Goal: Entertainment & Leisure: Consume media (video, audio)

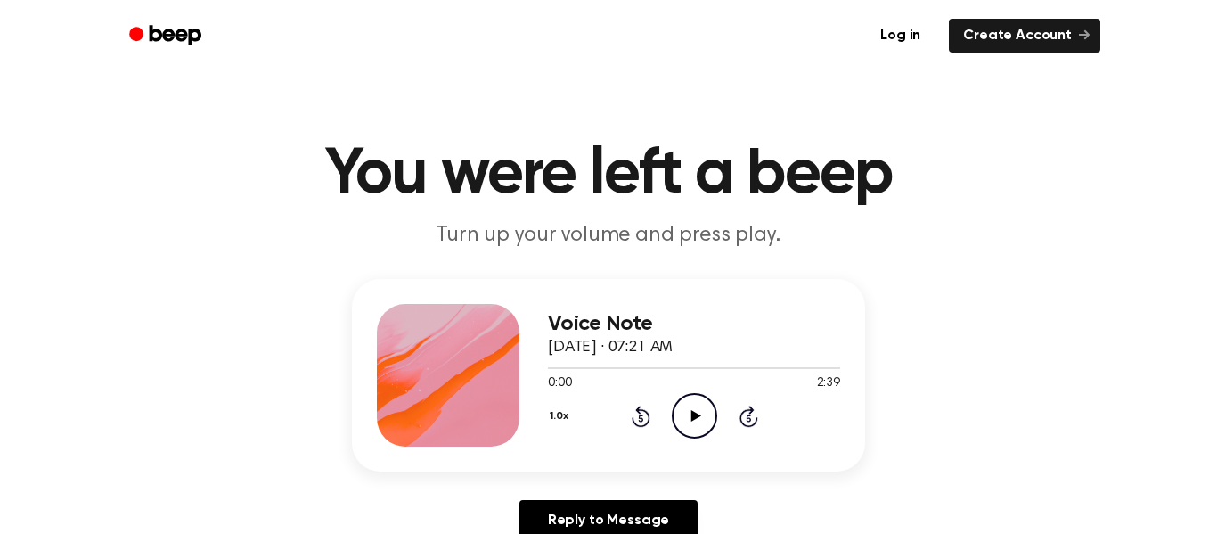
click at [704, 418] on icon "Play Audio" at bounding box center [694, 415] width 45 height 45
click at [704, 418] on icon "Pause Audio" at bounding box center [694, 415] width 45 height 45
click at [703, 423] on icon "Play Audio" at bounding box center [694, 415] width 45 height 45
click at [707, 423] on icon "Pause Audio" at bounding box center [694, 415] width 45 height 45
click at [706, 423] on icon "Play Audio" at bounding box center [694, 415] width 45 height 45
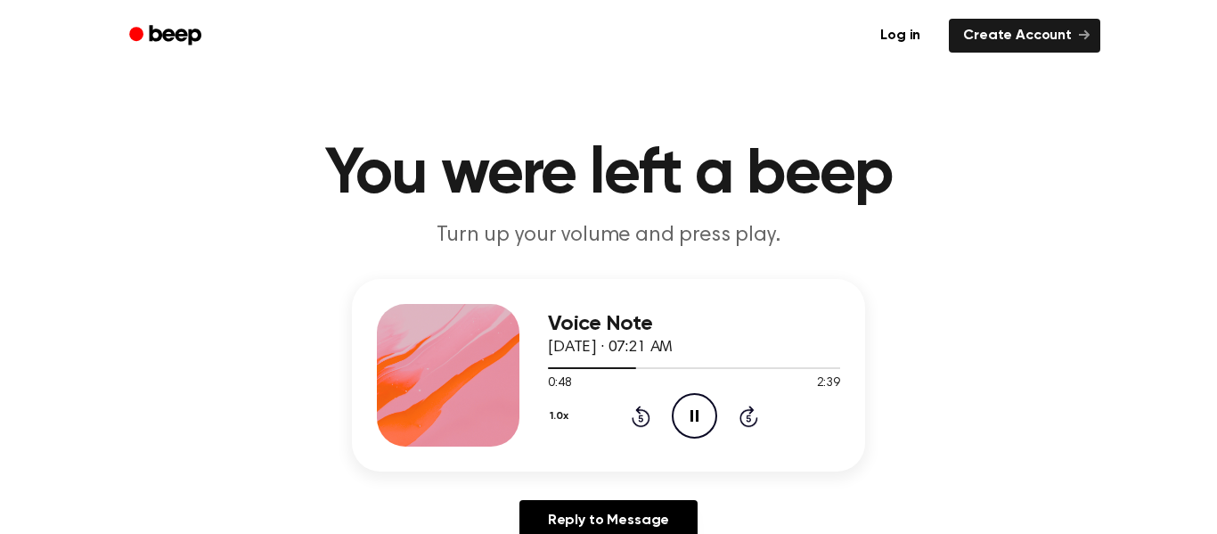
click at [733, 466] on div "Voice Note [DATE] · 07:21 AM 0:48 2:39 Your browser does not support the [objec…" at bounding box center [608, 375] width 513 height 193
drag, startPoint x: 711, startPoint y: 406, endPoint x: 699, endPoint y: 398, distance: 14.8
click at [699, 398] on icon "Pause Audio" at bounding box center [694, 415] width 45 height 45
click at [643, 415] on icon "Rewind 5 seconds" at bounding box center [641, 416] width 20 height 23
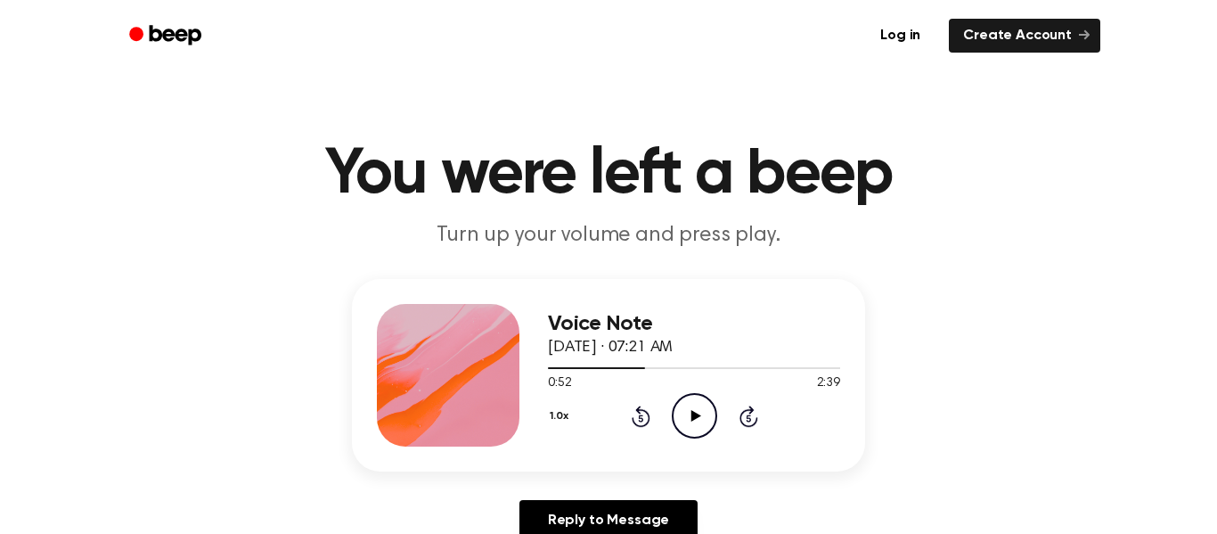
click at [697, 426] on icon "Play Audio" at bounding box center [694, 415] width 45 height 45
click at [642, 419] on icon at bounding box center [640, 417] width 4 height 7
click at [644, 412] on icon at bounding box center [641, 416] width 19 height 21
click at [693, 405] on icon "Pause Audio" at bounding box center [694, 415] width 45 height 45
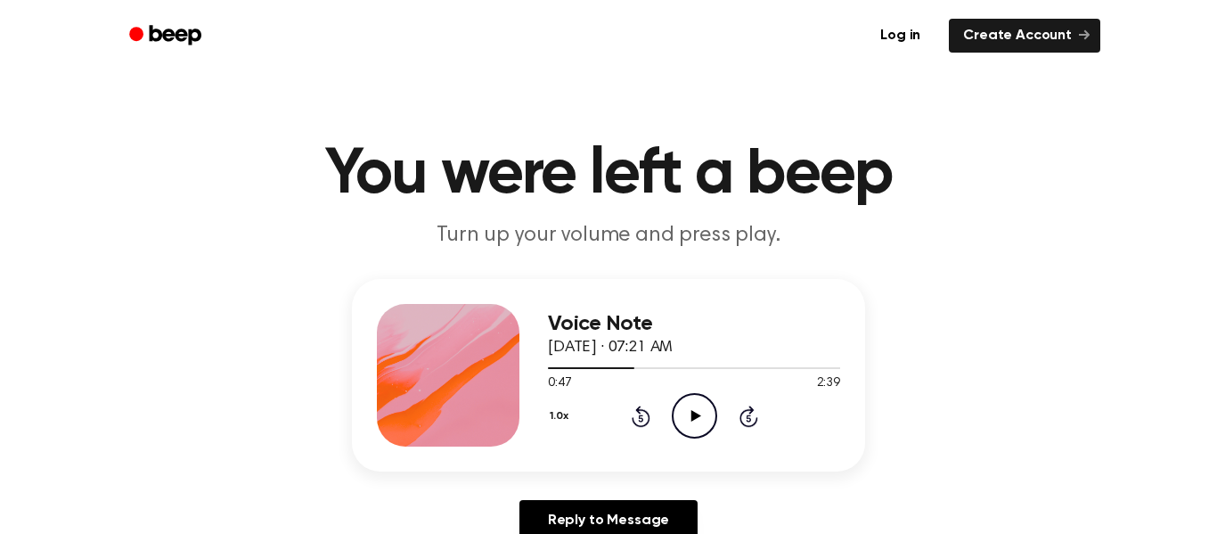
click at [692, 417] on icon "Play Audio" at bounding box center [694, 415] width 45 height 45
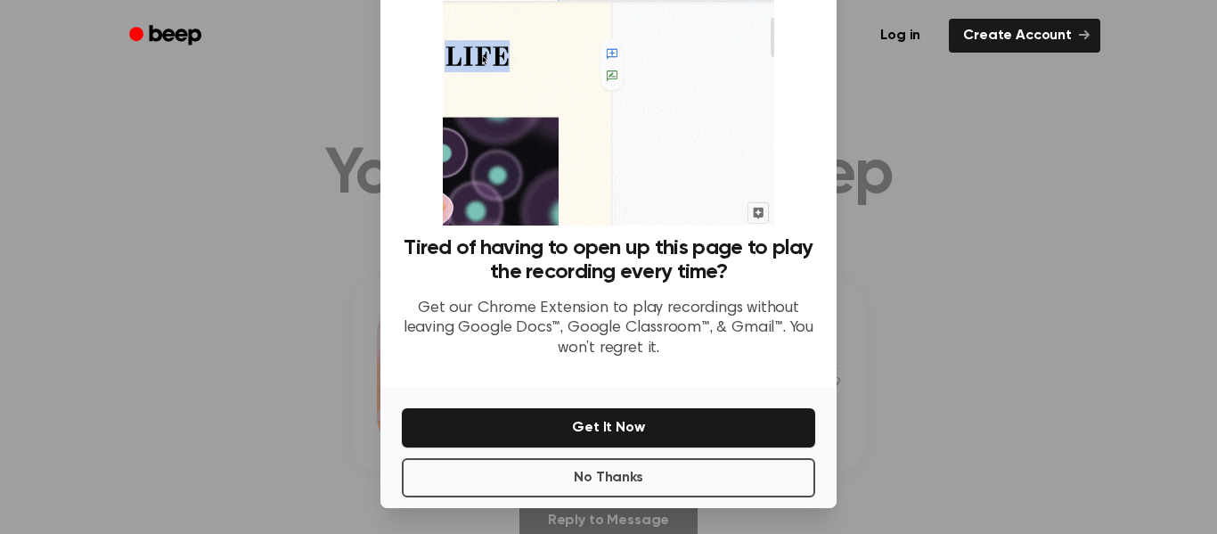
scroll to position [115, 0]
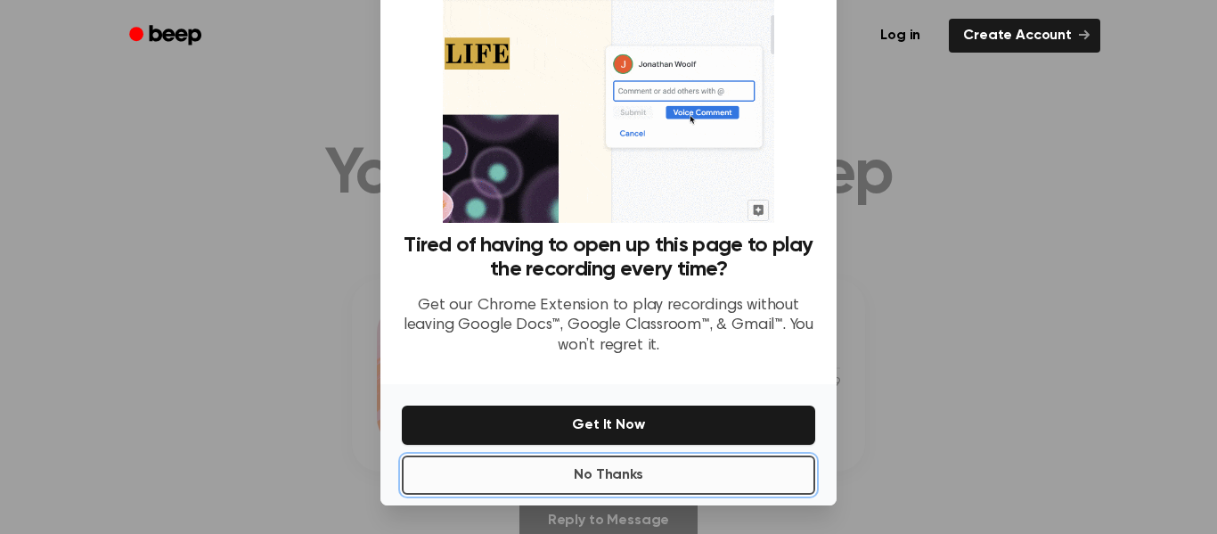
click at [594, 479] on button "No Thanks" at bounding box center [609, 474] width 414 height 39
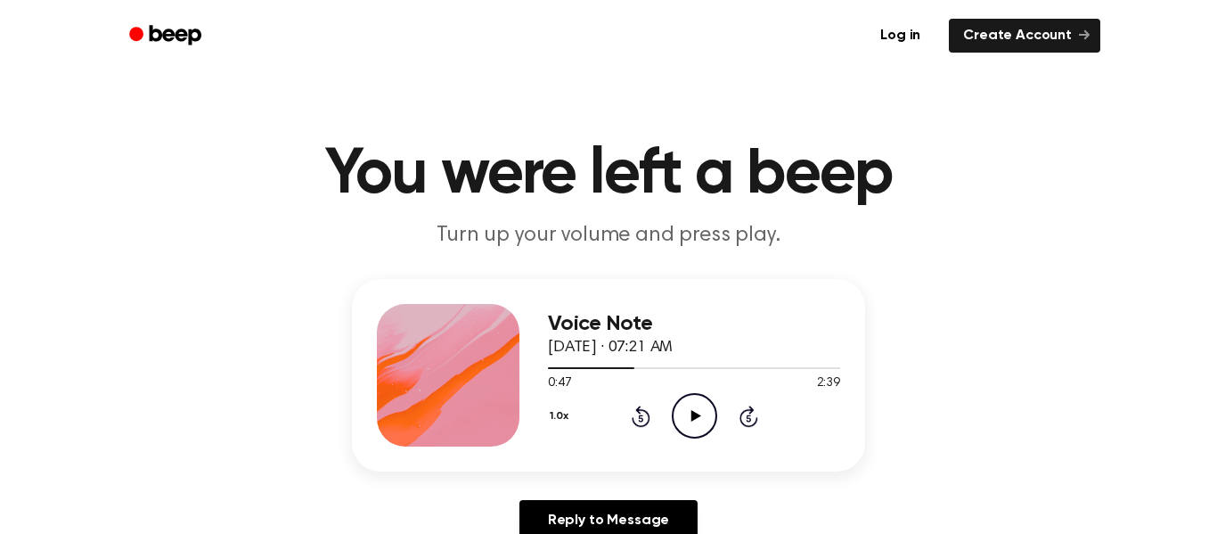
click at [707, 429] on icon "Play Audio" at bounding box center [694, 415] width 45 height 45
click at [695, 403] on icon "Pause Audio" at bounding box center [694, 415] width 45 height 45
click at [695, 403] on icon "Play Audio" at bounding box center [694, 415] width 45 height 45
drag, startPoint x: 683, startPoint y: 430, endPoint x: 681, endPoint y: 438, distance: 9.1
click at [681, 438] on div "Voice Note [DATE] · 07:21 AM 1:01 2:39 Your browser does not support the [objec…" at bounding box center [694, 375] width 292 height 143
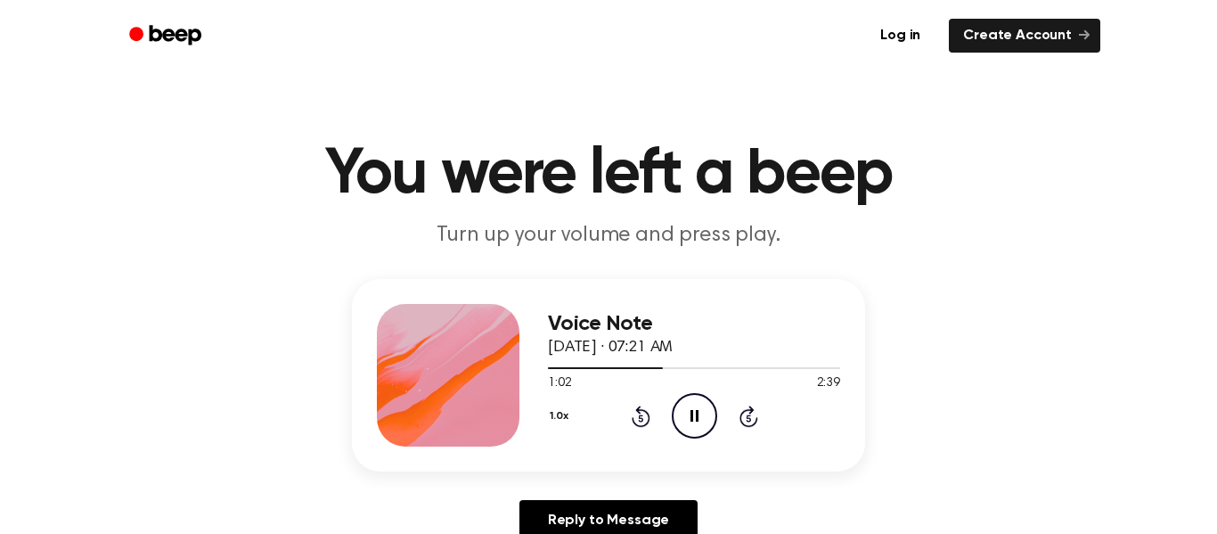
click at [731, 403] on div "1.0x Rewind 5 seconds Pause Audio Skip 5 seconds" at bounding box center [694, 415] width 292 height 45
click at [696, 421] on icon "Pause Audio" at bounding box center [694, 415] width 45 height 45
click at [650, 418] on icon "Rewind 5 seconds" at bounding box center [641, 416] width 20 height 23
click at [647, 417] on icon at bounding box center [641, 416] width 19 height 21
click at [683, 406] on icon "Play Audio" at bounding box center [694, 415] width 45 height 45
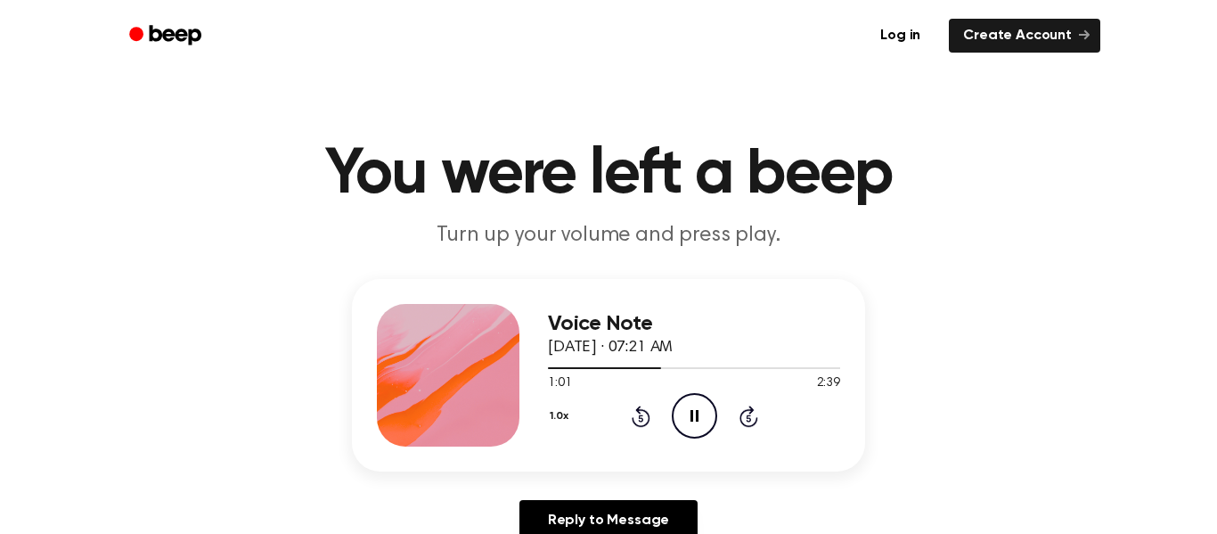
click at [685, 407] on icon "Pause Audio" at bounding box center [694, 415] width 45 height 45
click at [685, 407] on icon "Play Audio" at bounding box center [694, 415] width 45 height 45
click at [715, 405] on icon "Pause Audio" at bounding box center [694, 415] width 45 height 45
